Goal: Information Seeking & Learning: Learn about a topic

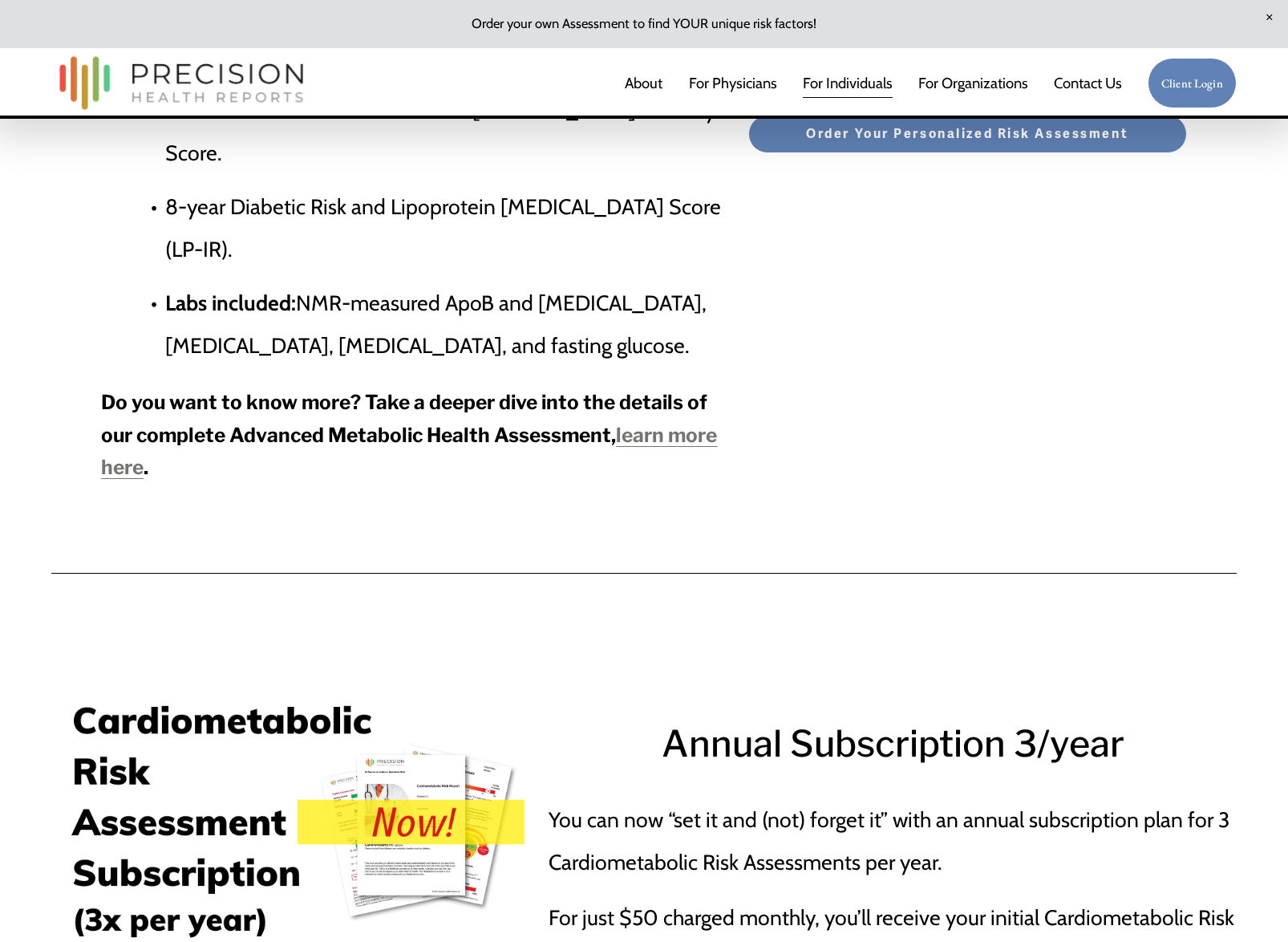
scroll to position [6016, 0]
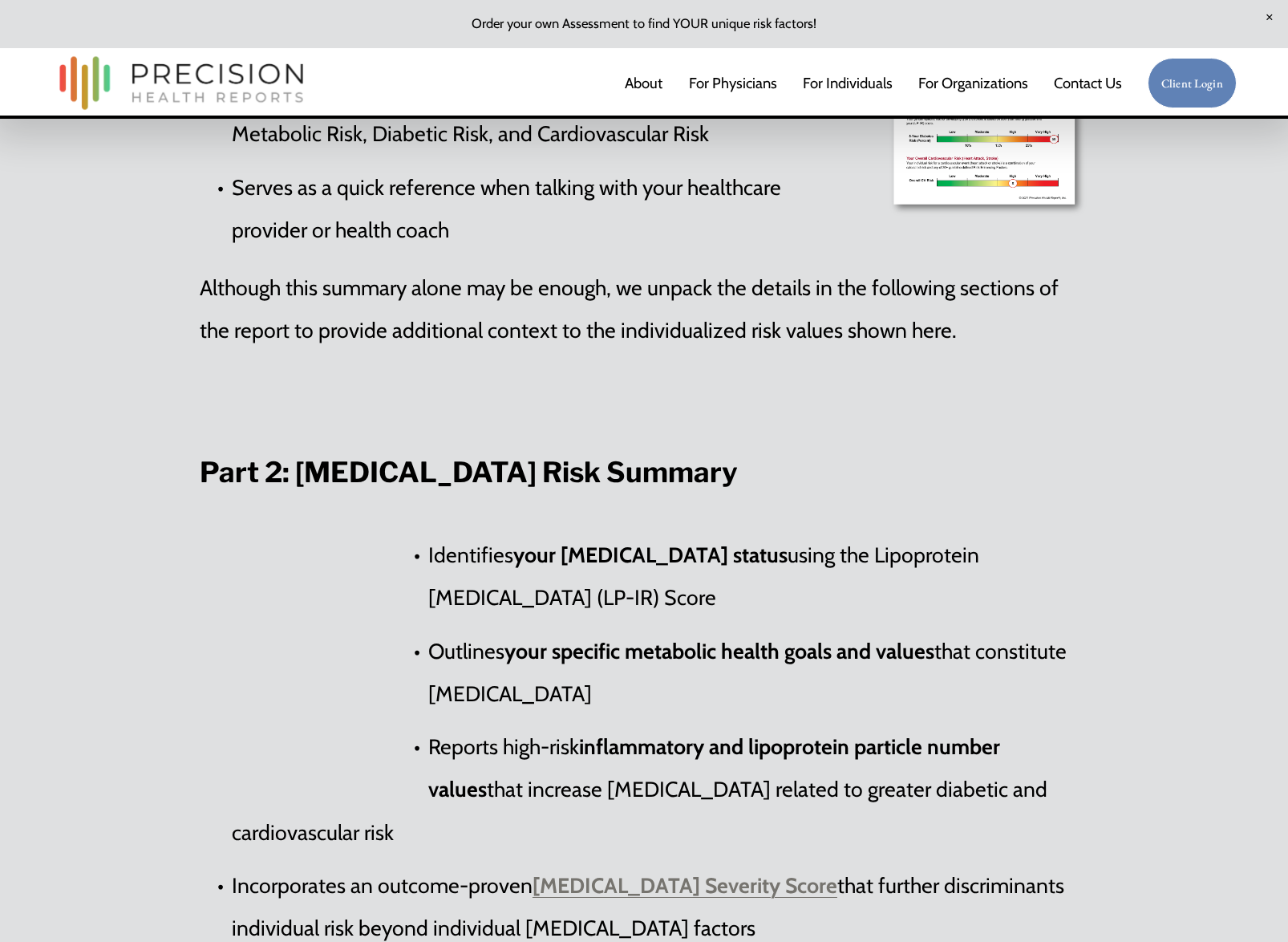
scroll to position [2837, 0]
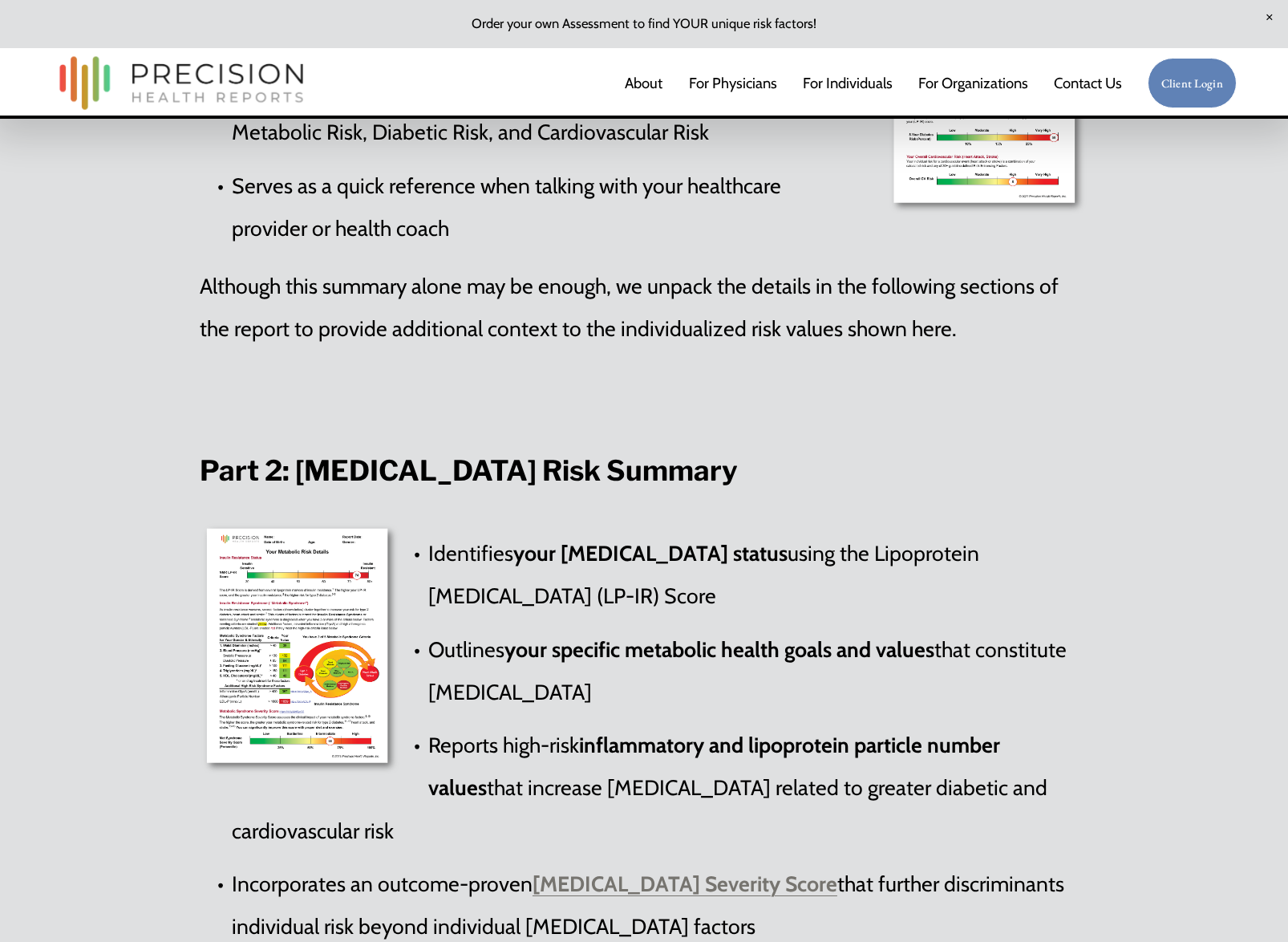
drag, startPoint x: 873, startPoint y: 563, endPoint x: 672, endPoint y: 610, distance: 206.4
click at [672, 610] on p "Identifies your [MEDICAL_DATA] status using the Lipoprotein [MEDICAL_DATA] (LP-…" at bounding box center [660, 574] width 856 height 85
click at [728, 690] on p "Outlines your specific metabolic health goals and values that constitute metabo…" at bounding box center [660, 670] width 856 height 85
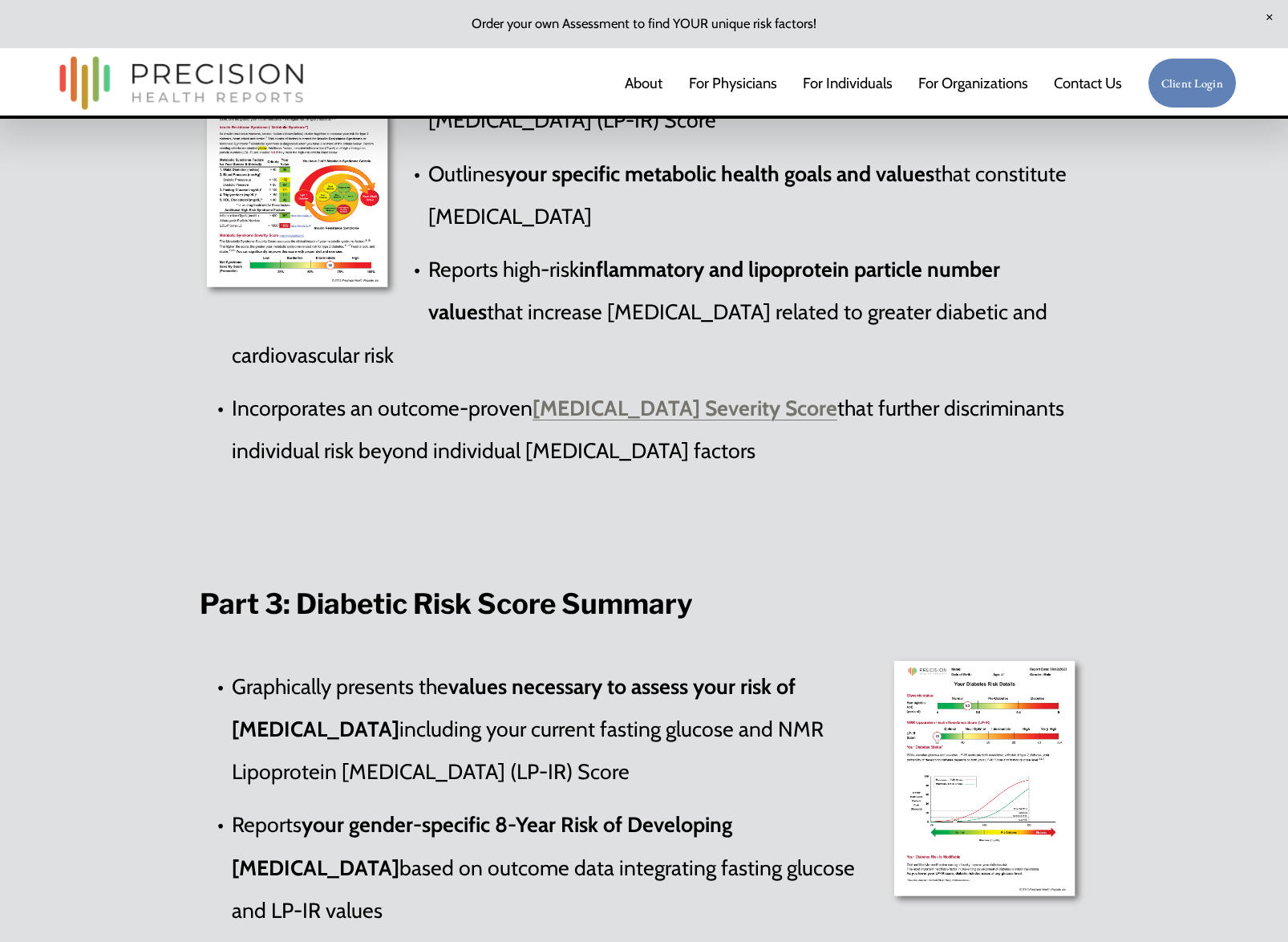
scroll to position [3318, 0]
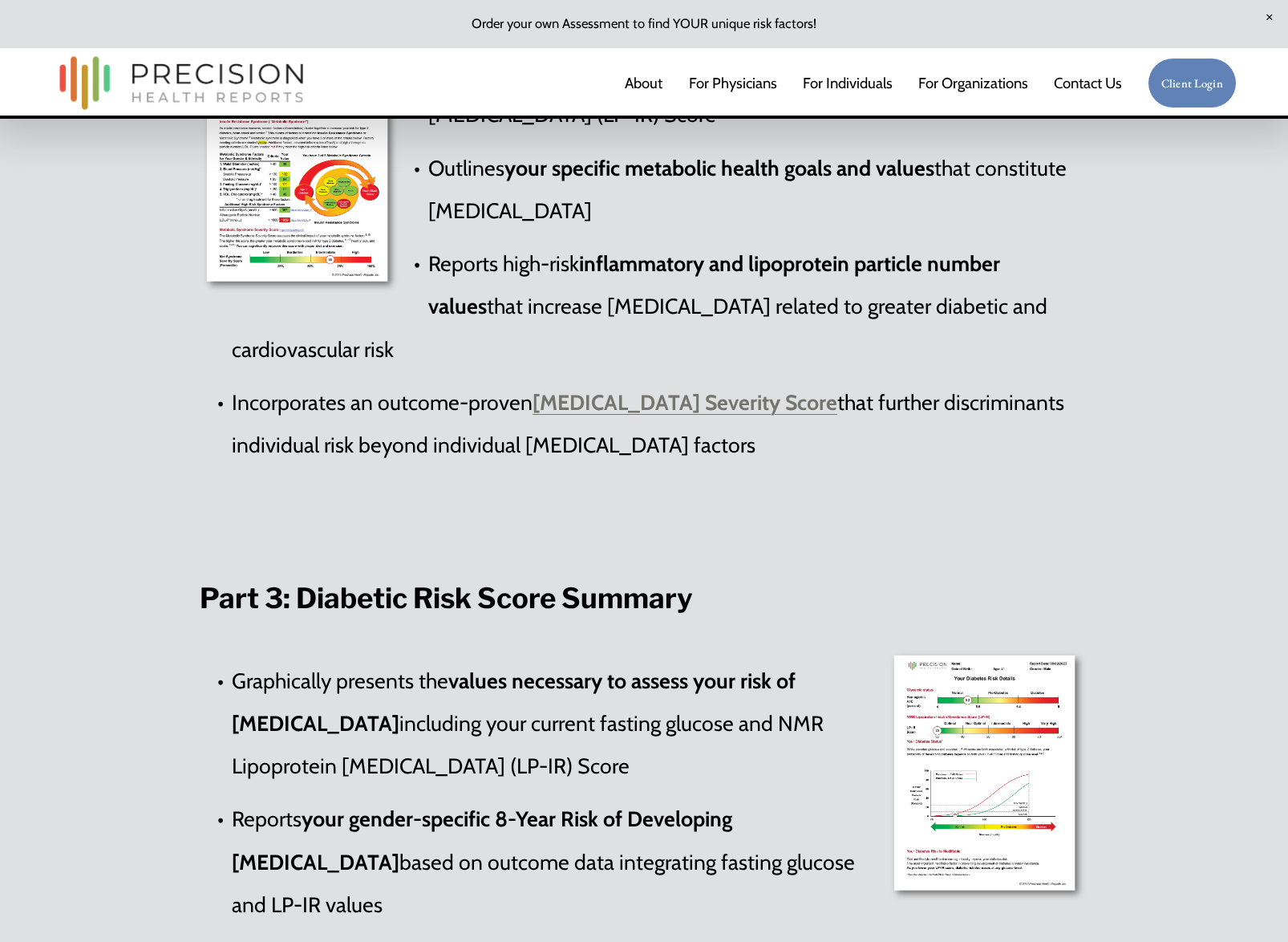
click at [470, 555] on div at bounding box center [644, 526] width 916 height 72
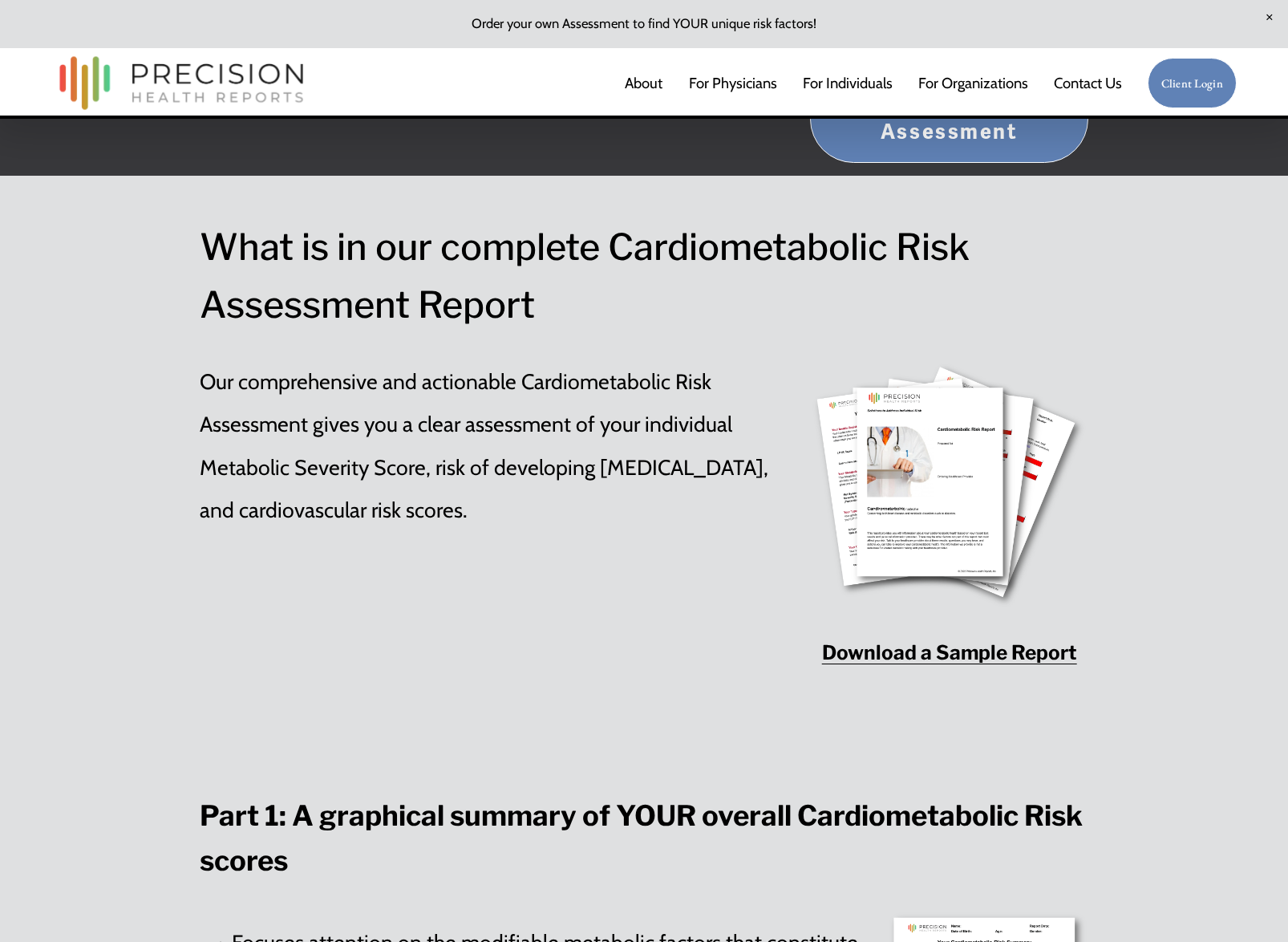
scroll to position [1874, 0]
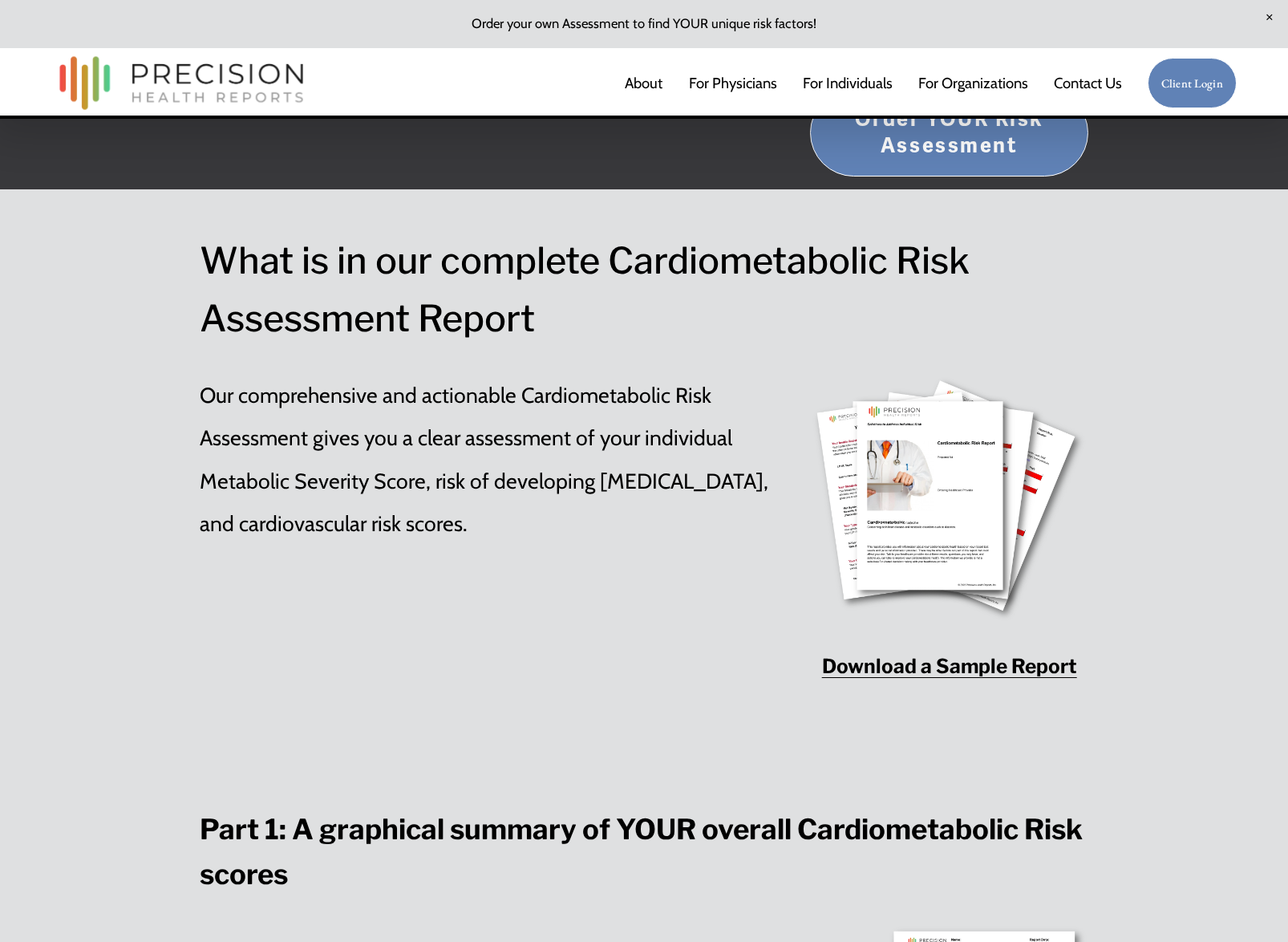
click at [978, 670] on strong "Download a Sample Report" at bounding box center [949, 666] width 255 height 24
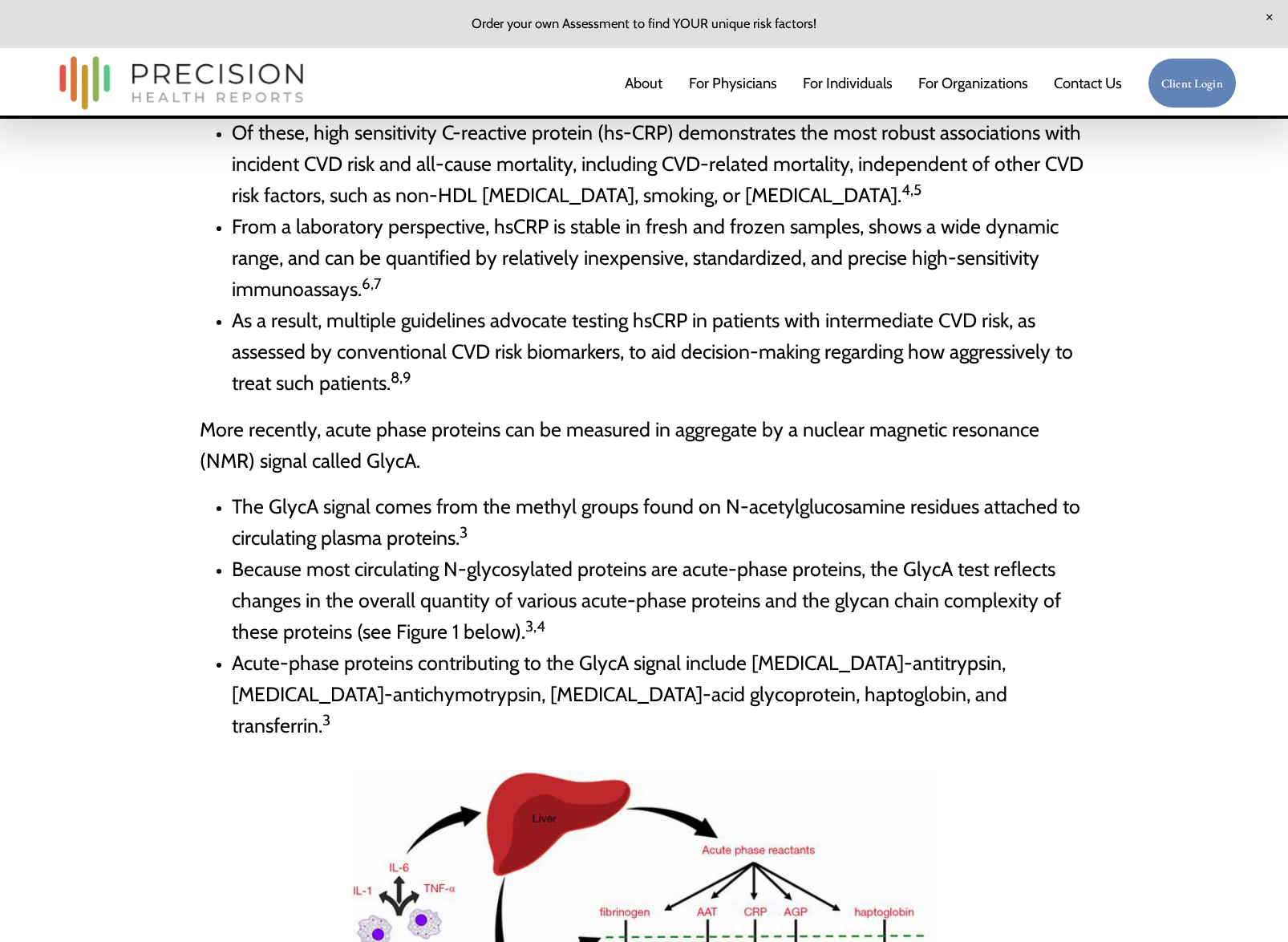
scroll to position [1444, 0]
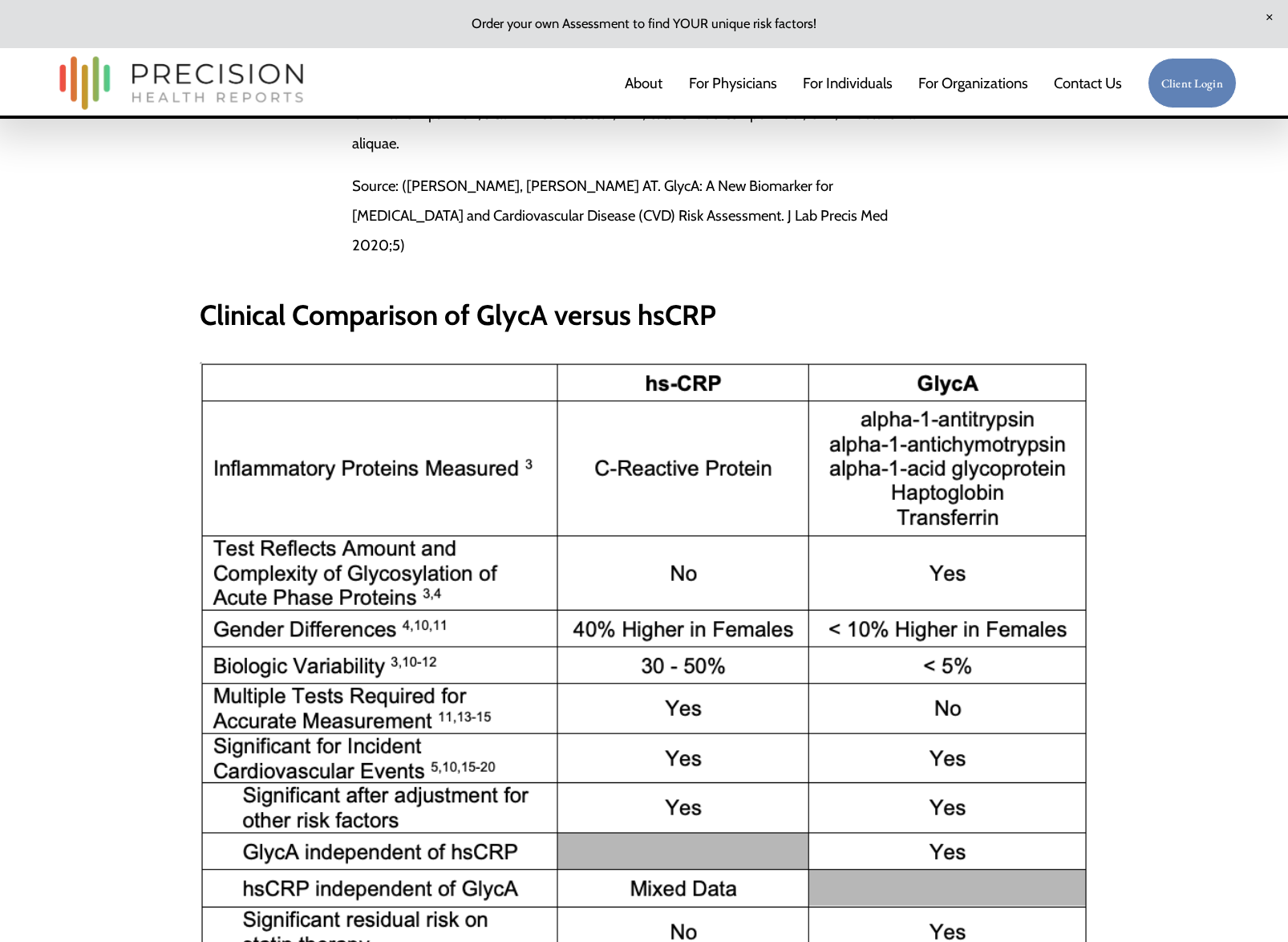
scroll to position [2727, 0]
